Goal: Information Seeking & Learning: Learn about a topic

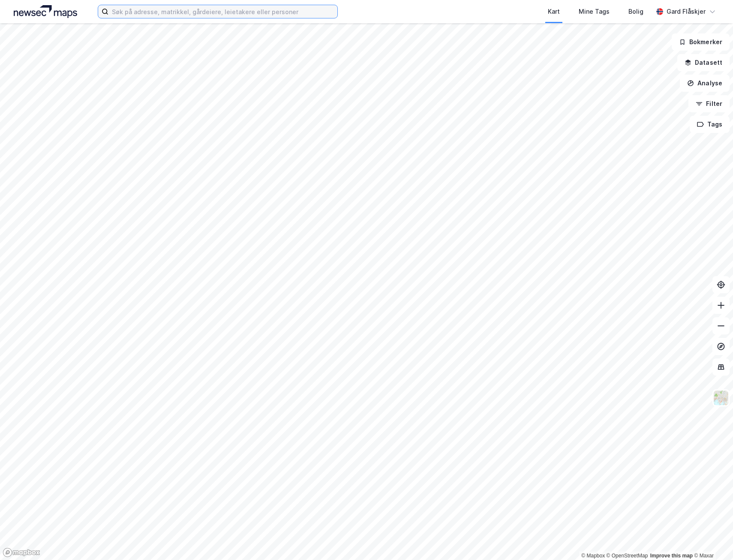
click at [142, 12] on input at bounding box center [222, 11] width 229 height 13
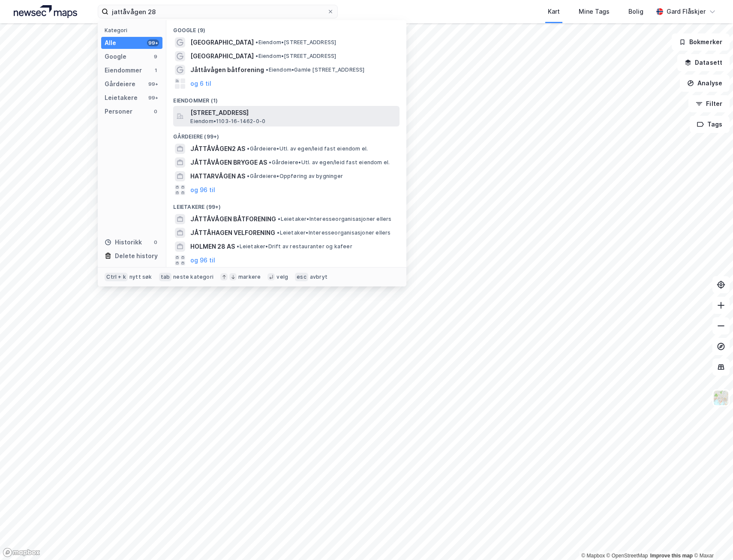
click at [261, 116] on span "[STREET_ADDRESS]" at bounding box center [293, 113] width 206 height 10
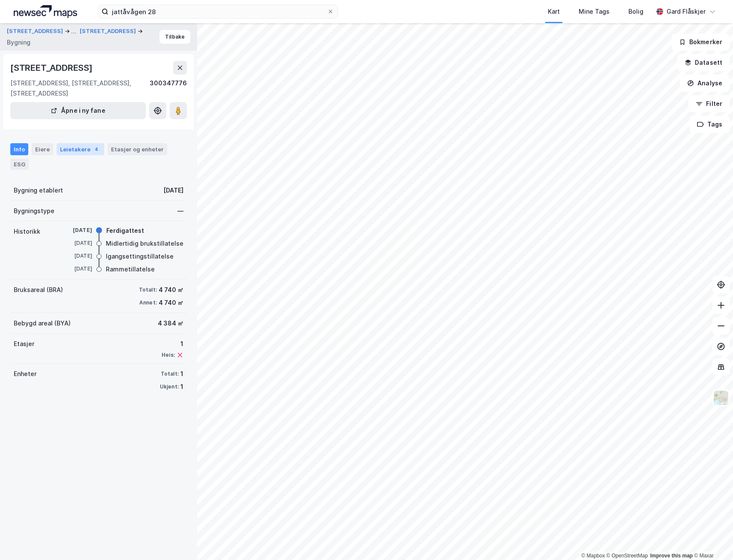
click at [72, 148] on div "Leietakere 4" at bounding box center [81, 149] width 48 height 12
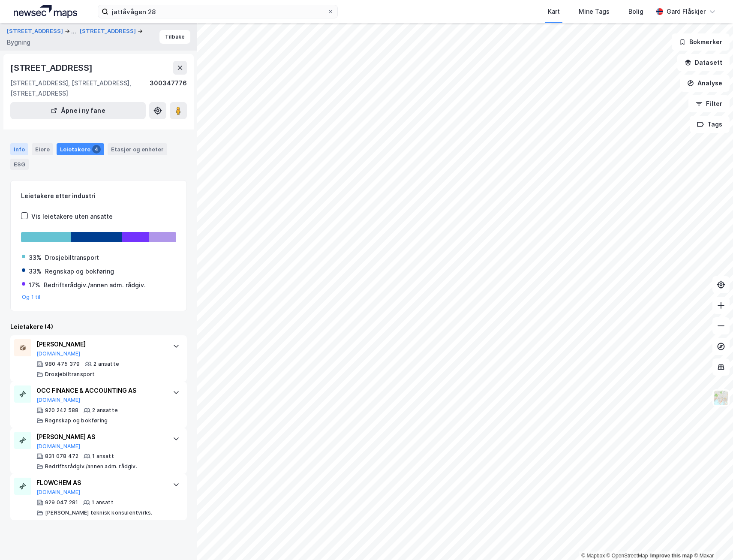
click at [21, 149] on div "Info" at bounding box center [19, 149] width 18 height 12
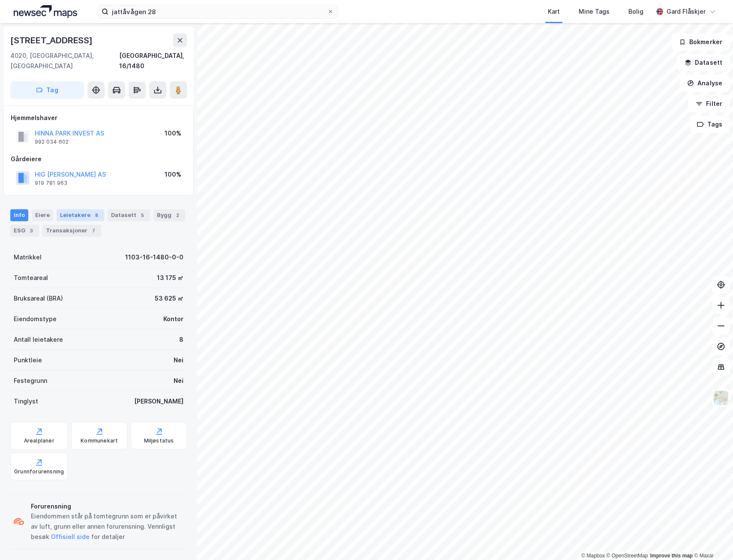
click at [84, 209] on div "Leietakere 8" at bounding box center [81, 215] width 48 height 12
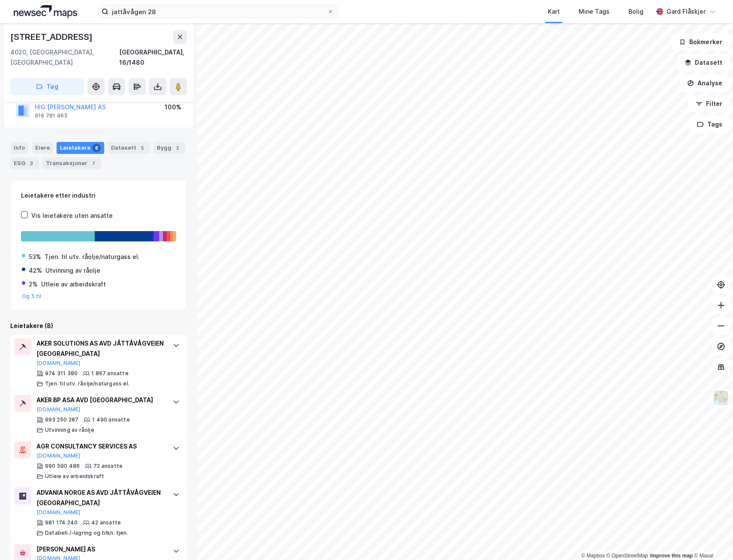
scroll to position [86, 0]
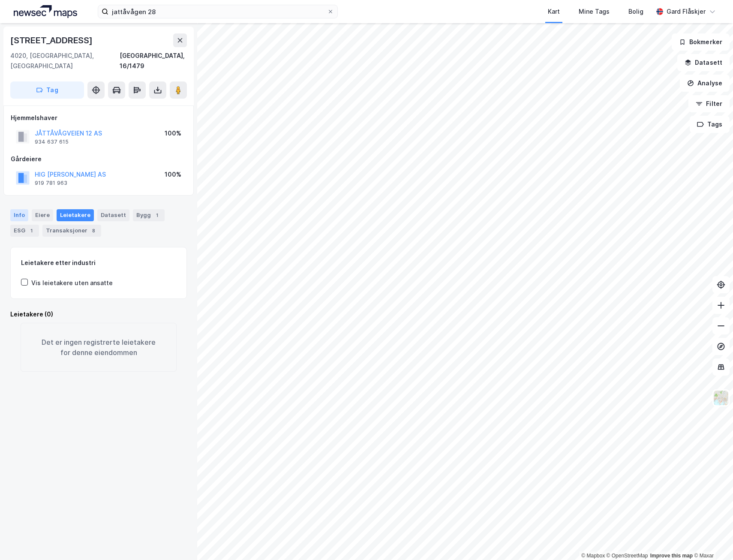
click at [17, 209] on div "Info" at bounding box center [19, 215] width 18 height 12
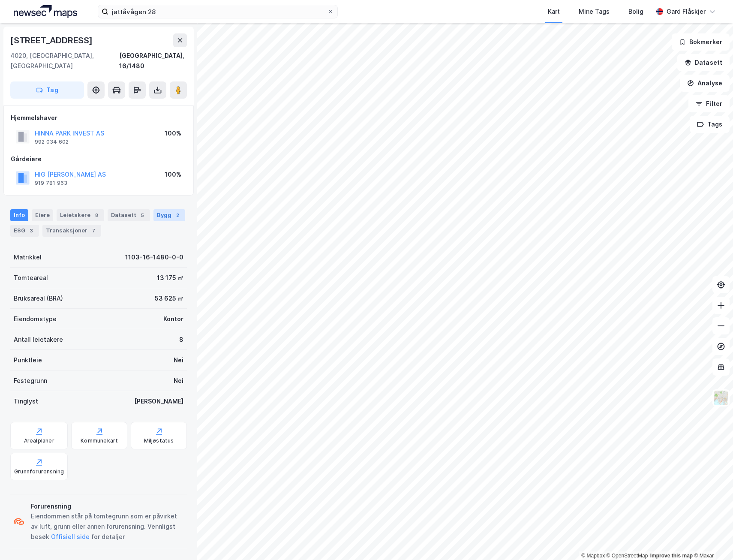
click at [165, 209] on div "Bygg 2" at bounding box center [169, 215] width 32 height 12
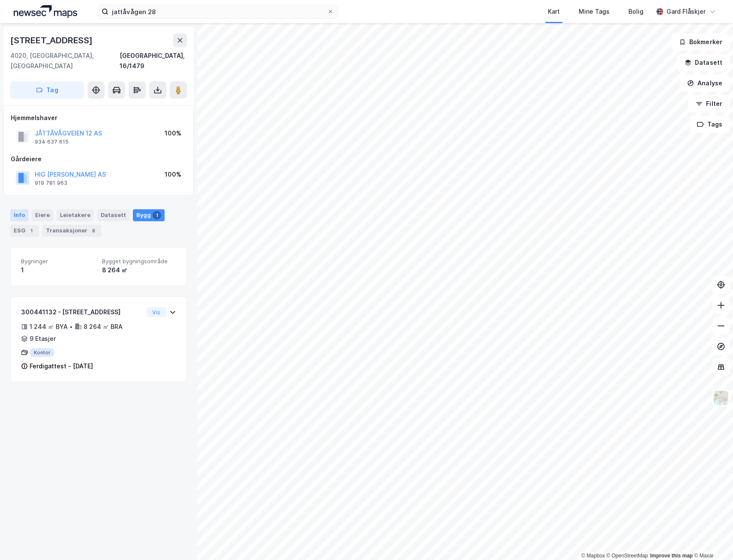
click at [11, 209] on div "Info" at bounding box center [19, 215] width 18 height 12
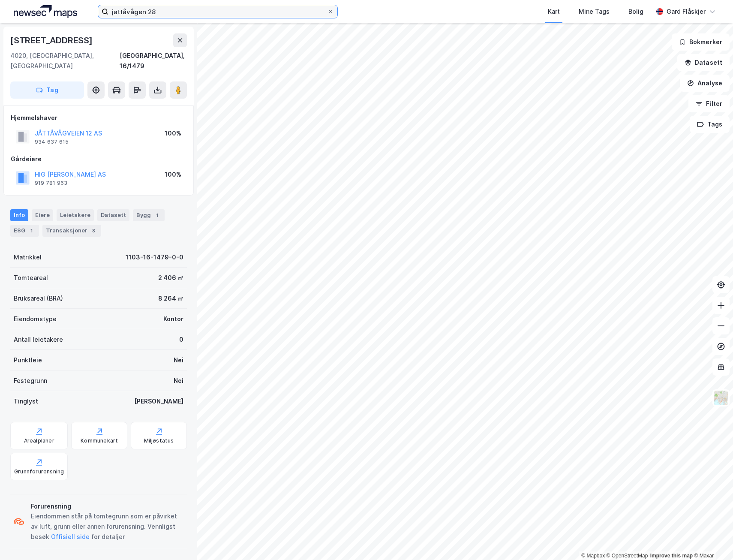
click at [222, 15] on input "jattåvågen 28" at bounding box center [217, 11] width 219 height 13
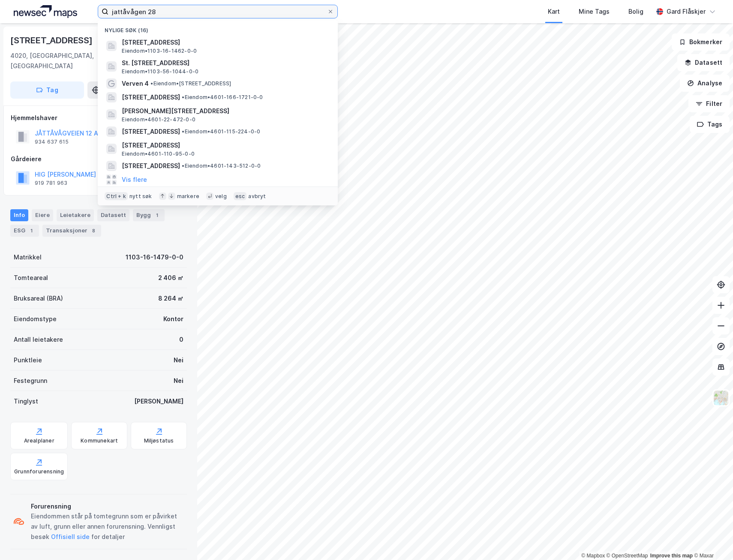
click at [222, 15] on input "jattåvågen 28" at bounding box center [217, 11] width 219 height 13
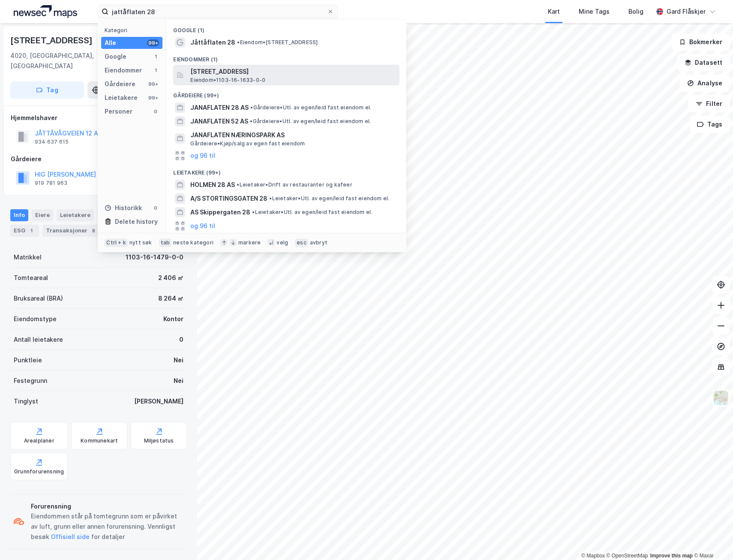
click at [252, 75] on span "[STREET_ADDRESS]" at bounding box center [293, 71] width 206 height 10
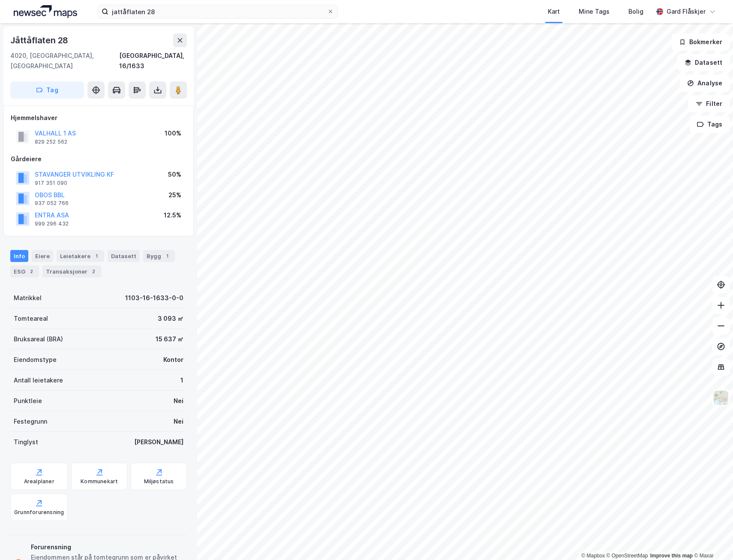
click at [74, 240] on div "Info [PERSON_NAME] 1 Datasett Bygg 1 ESG 2 Transaksjoner 2" at bounding box center [98, 260] width 197 height 41
click at [74, 250] on div "Leietakere 1" at bounding box center [81, 256] width 48 height 12
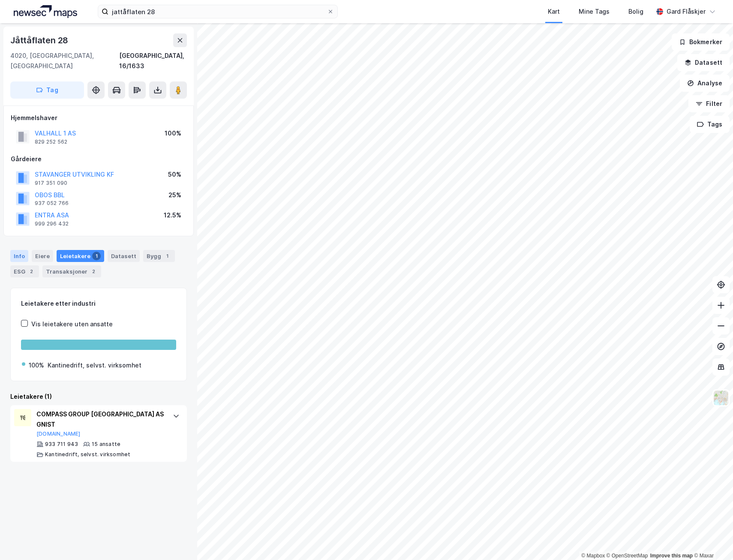
click at [21, 250] on div "Info" at bounding box center [19, 256] width 18 height 12
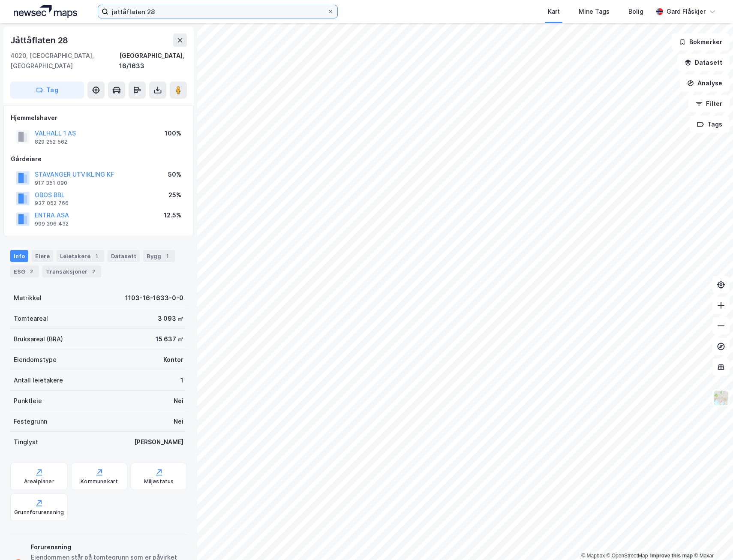
click at [158, 9] on input "jattåflaten 28" at bounding box center [217, 11] width 219 height 13
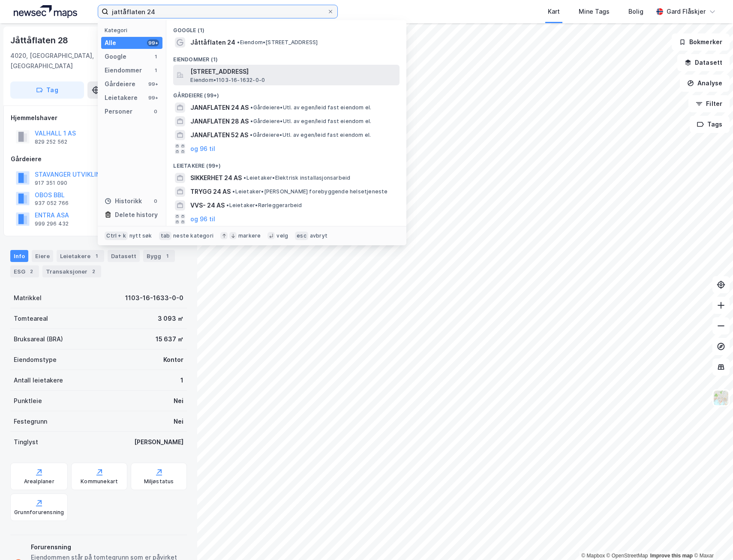
type input "jattåflaten 24"
click at [216, 67] on span "[STREET_ADDRESS]" at bounding box center [293, 71] width 206 height 10
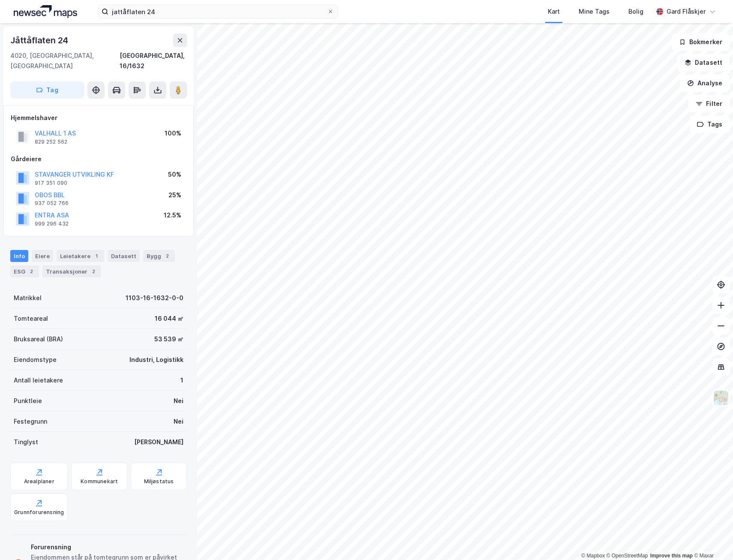
scroll to position [0, 0]
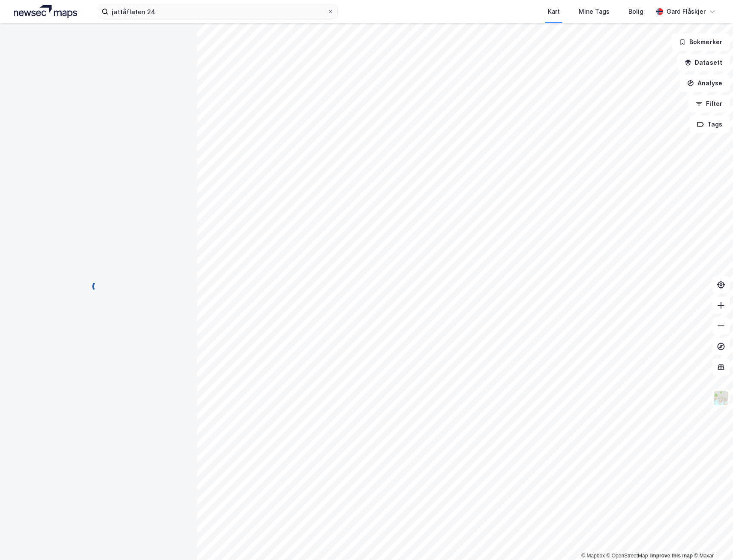
scroll to position [0, 0]
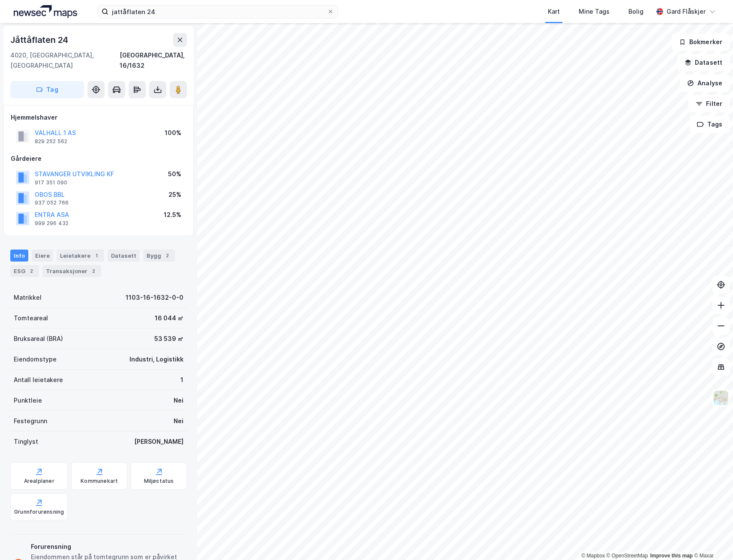
scroll to position [0, 0]
